Goal: Task Accomplishment & Management: Use online tool/utility

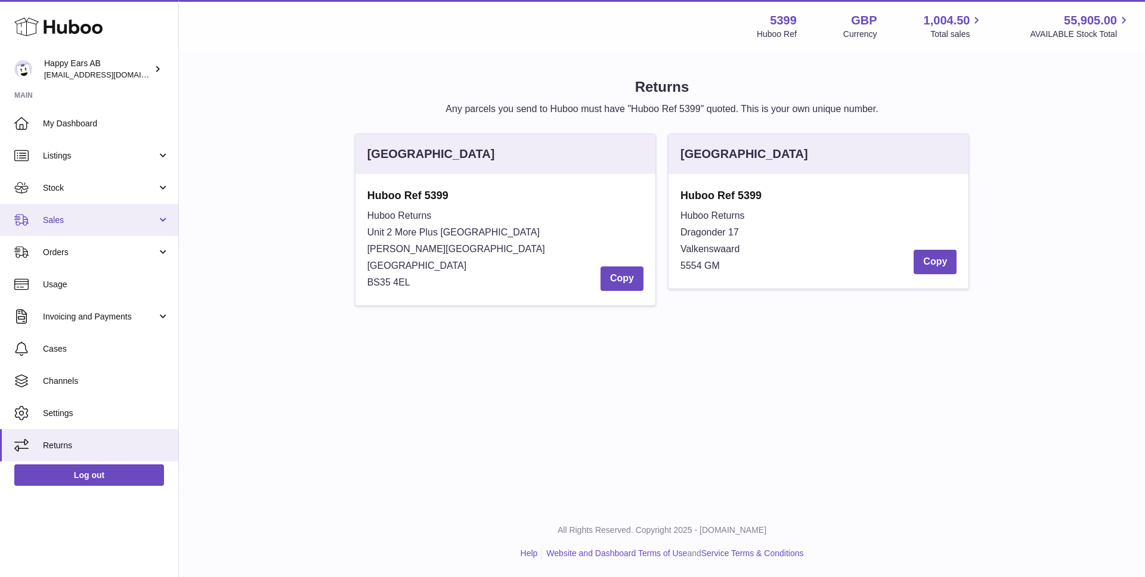
click at [89, 225] on span "Sales" at bounding box center [100, 220] width 114 height 11
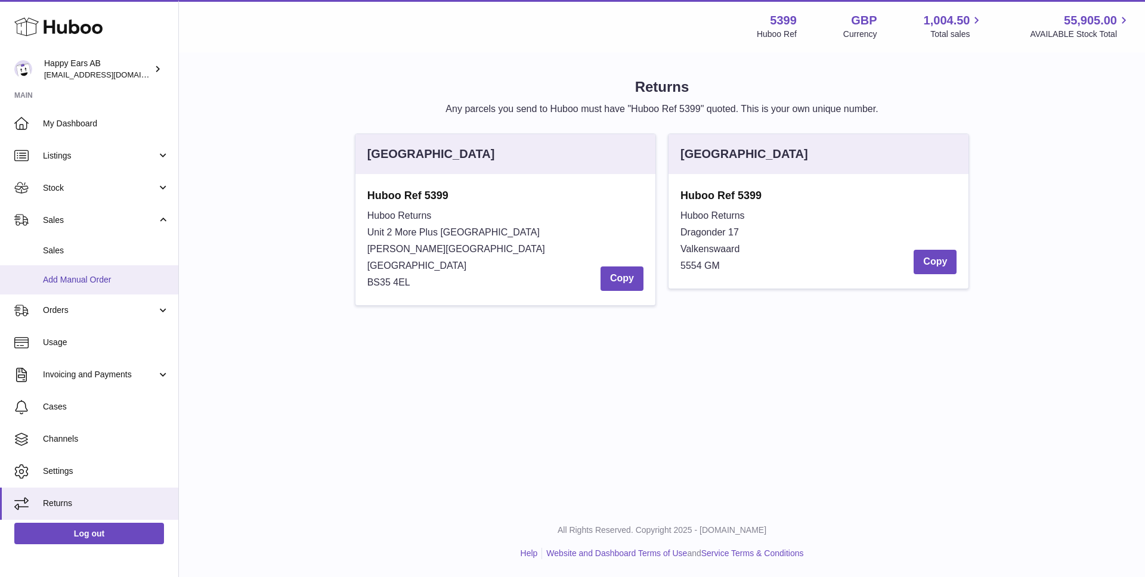
click at [78, 279] on span "Add Manual Order" at bounding box center [106, 279] width 126 height 11
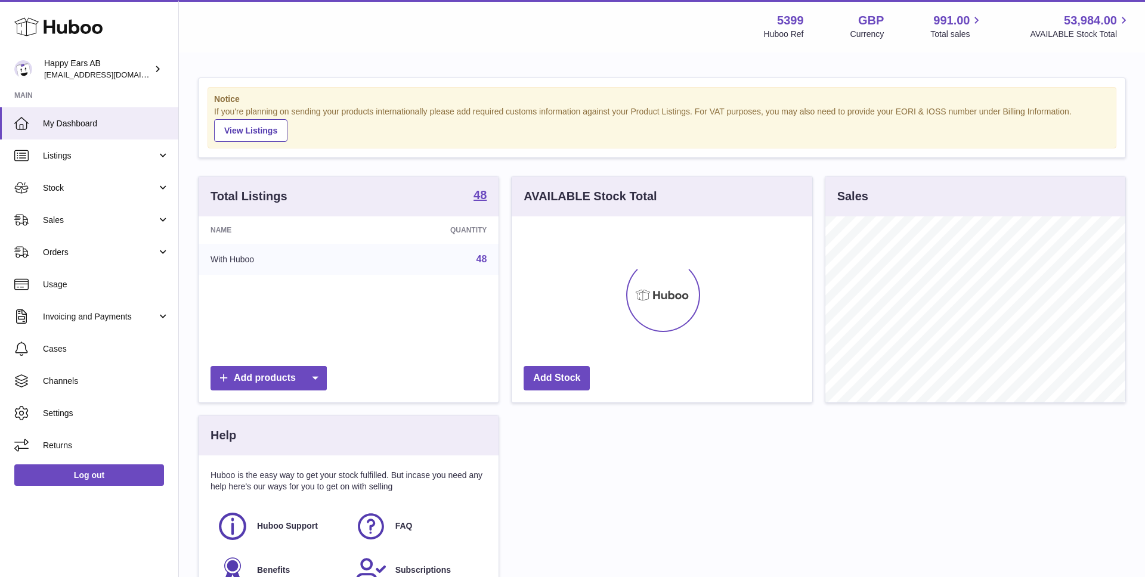
scroll to position [186, 301]
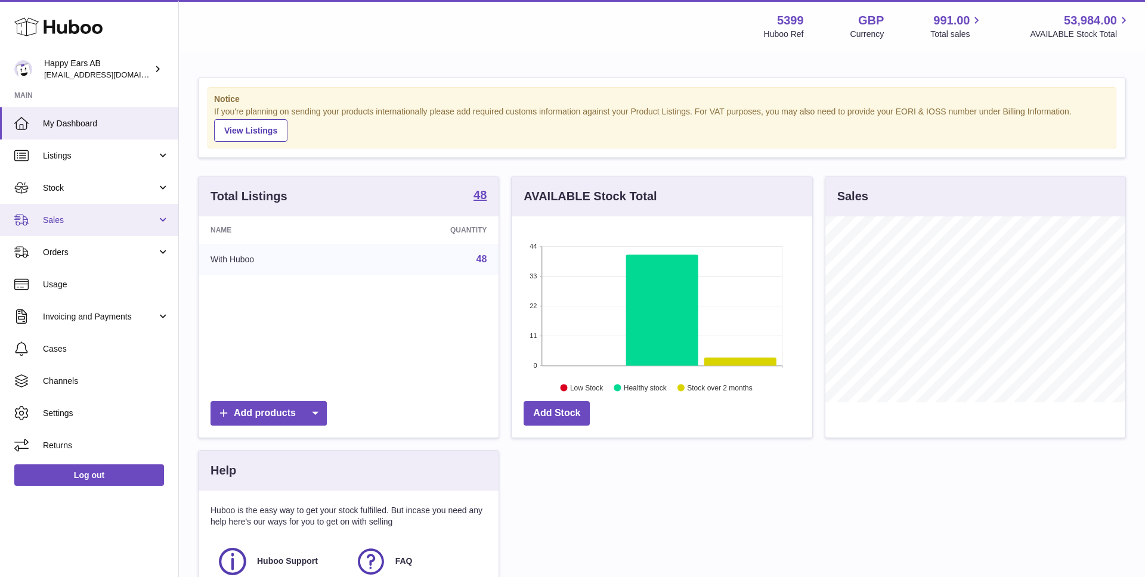
click at [163, 224] on link "Sales" at bounding box center [89, 220] width 178 height 32
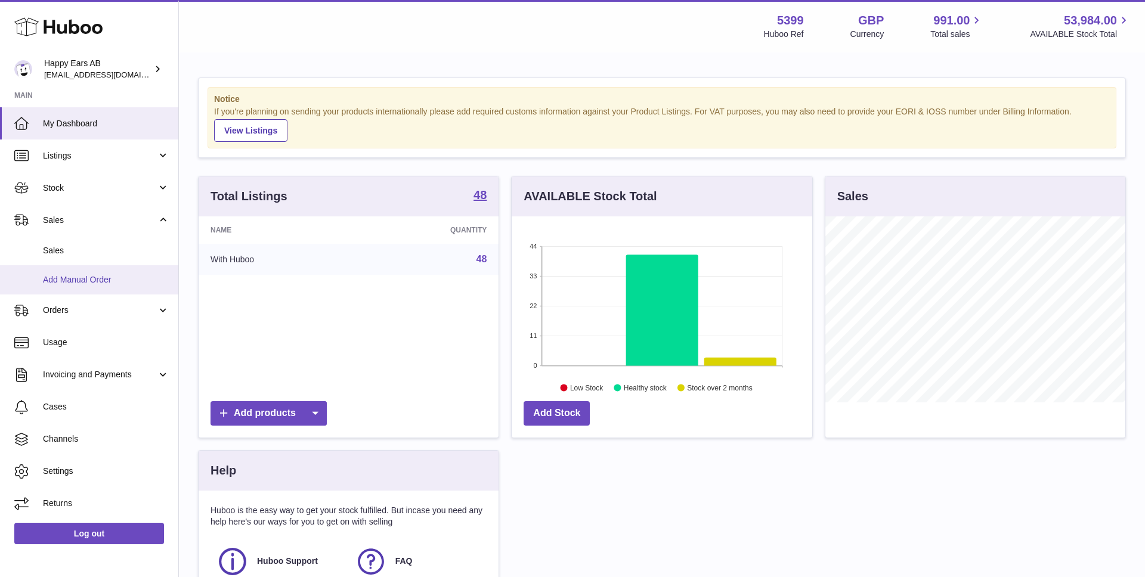
click at [131, 278] on span "Add Manual Order" at bounding box center [106, 279] width 126 height 11
